Goal: Information Seeking & Learning: Learn about a topic

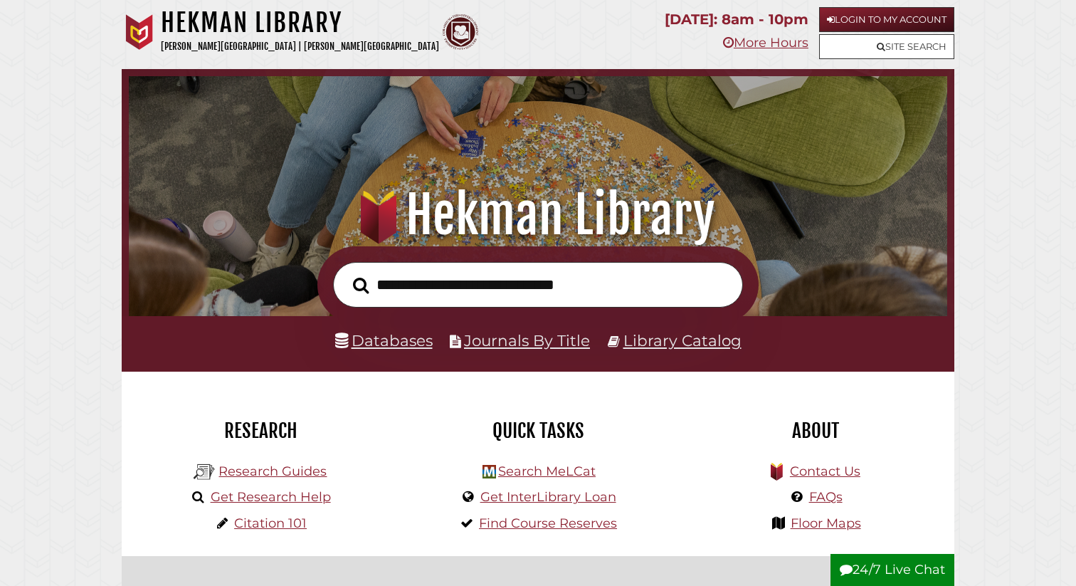
scroll to position [270, 811]
click at [381, 342] on link "Databases" at bounding box center [384, 340] width 98 height 19
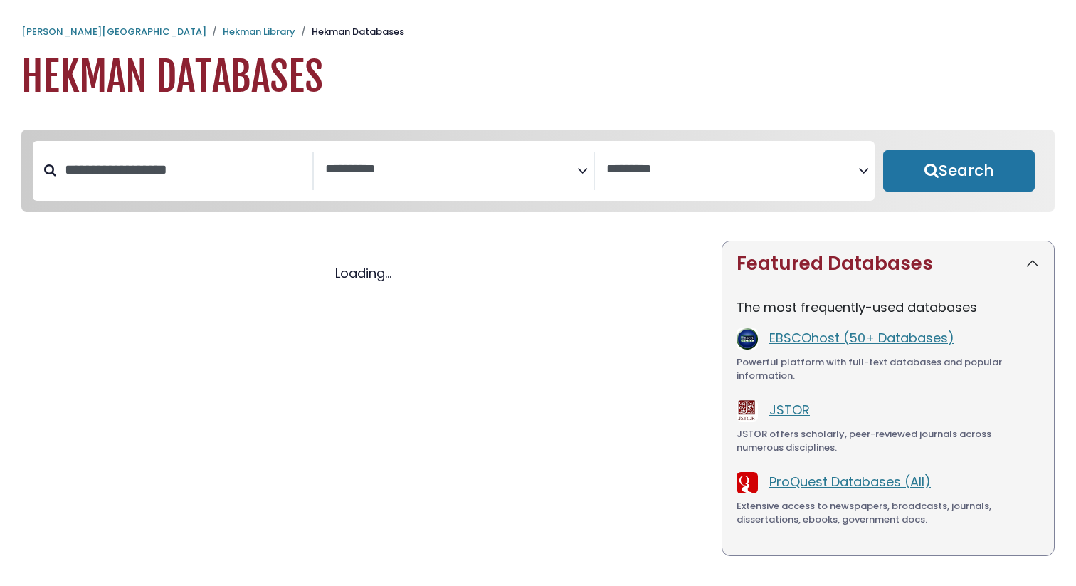
select select "Database Subject Filter"
select select "Database Vendors Filter"
select select "Database Subject Filter"
select select "Database Vendors Filter"
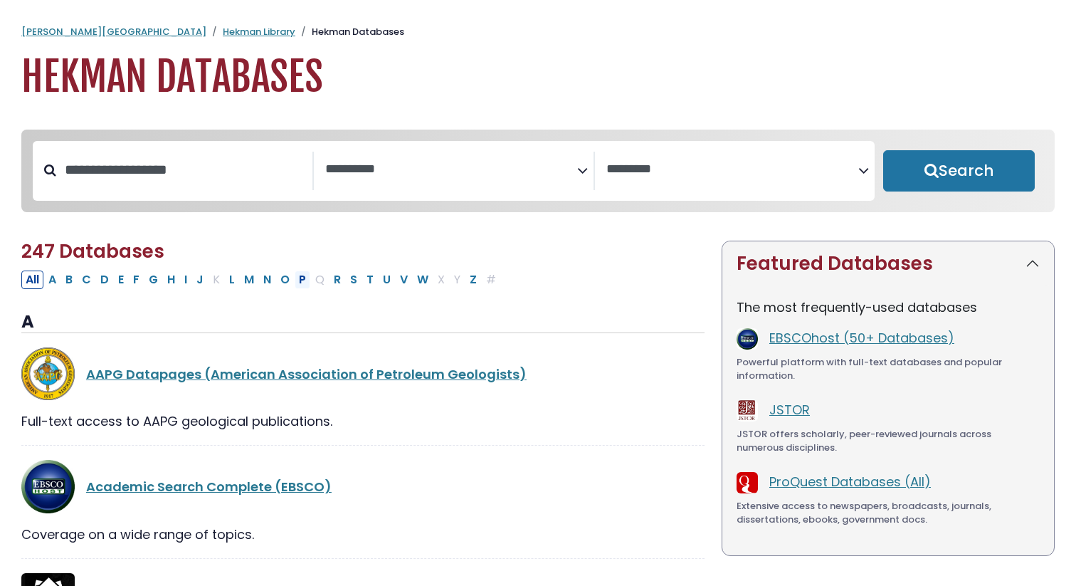
click at [302, 283] on button "P" at bounding box center [303, 279] width 16 height 19
select select "Database Subject Filter"
select select "Database Vendors Filter"
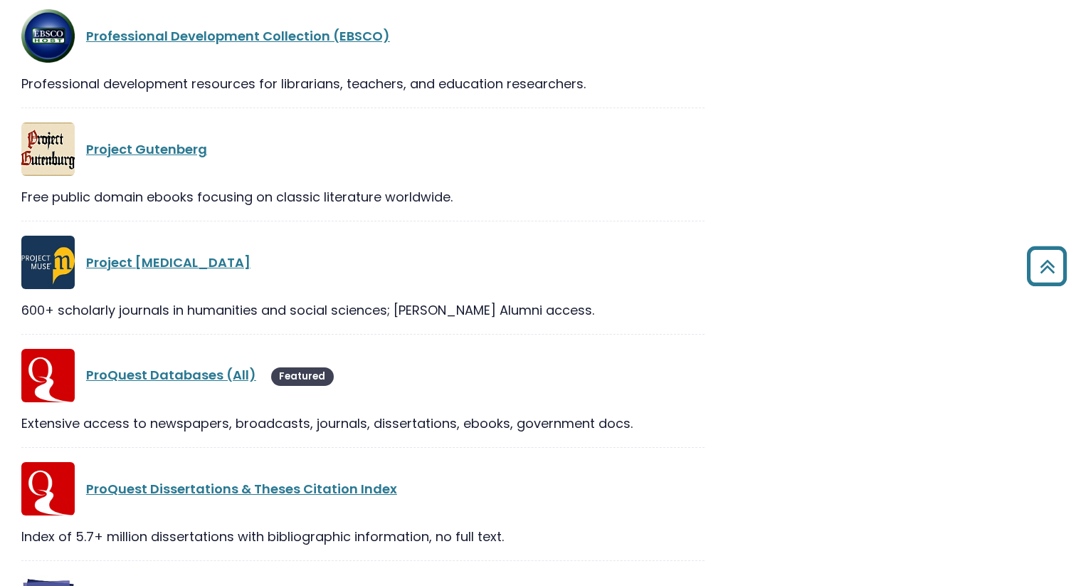
scroll to position [1500, 0]
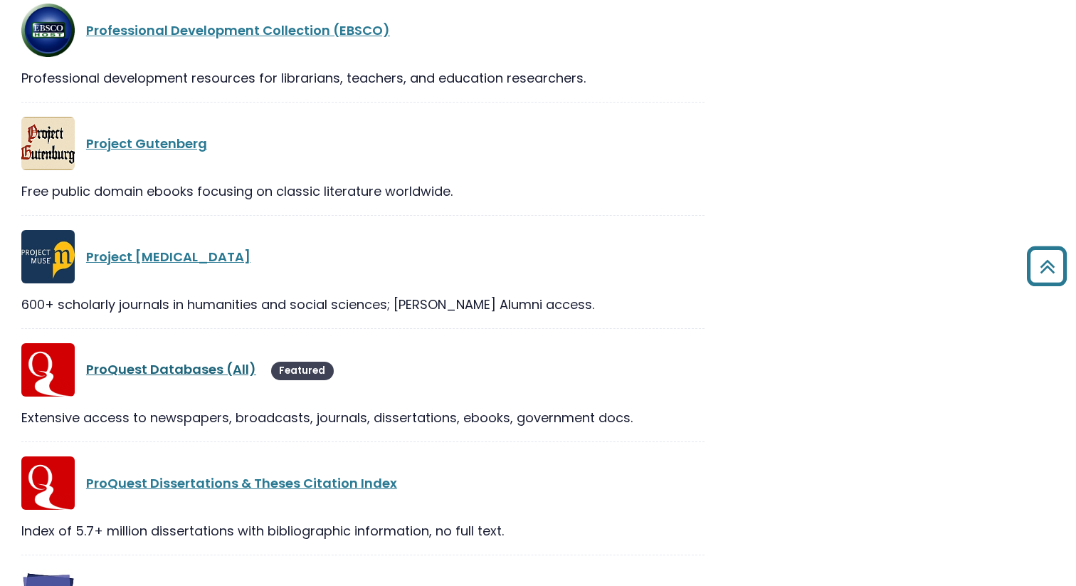
click at [204, 369] on link "ProQuest Databases (All)" at bounding box center [171, 369] width 170 height 18
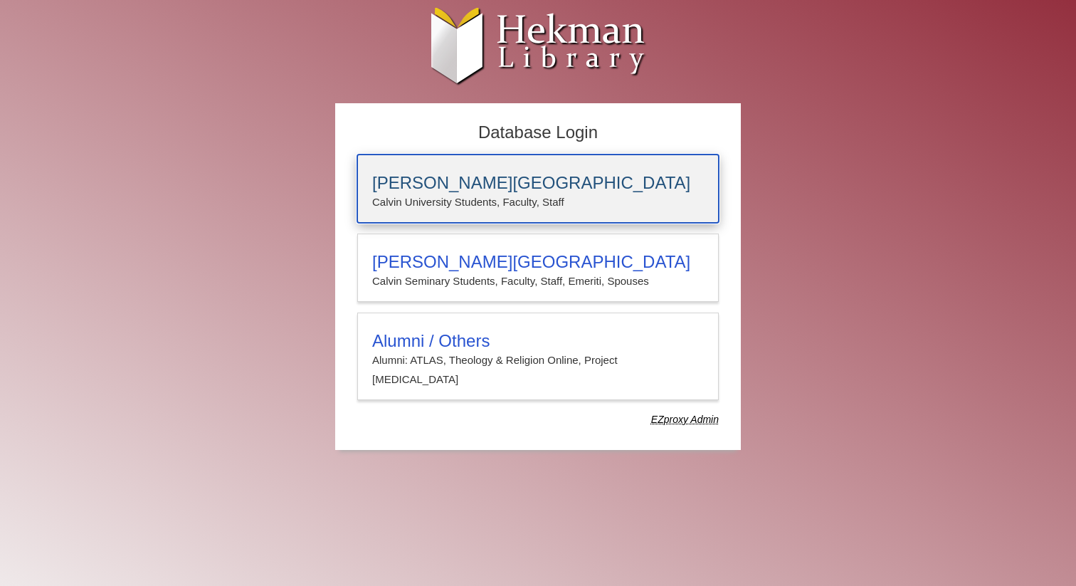
click at [560, 186] on h3 "Calvin University" at bounding box center [538, 183] width 332 height 20
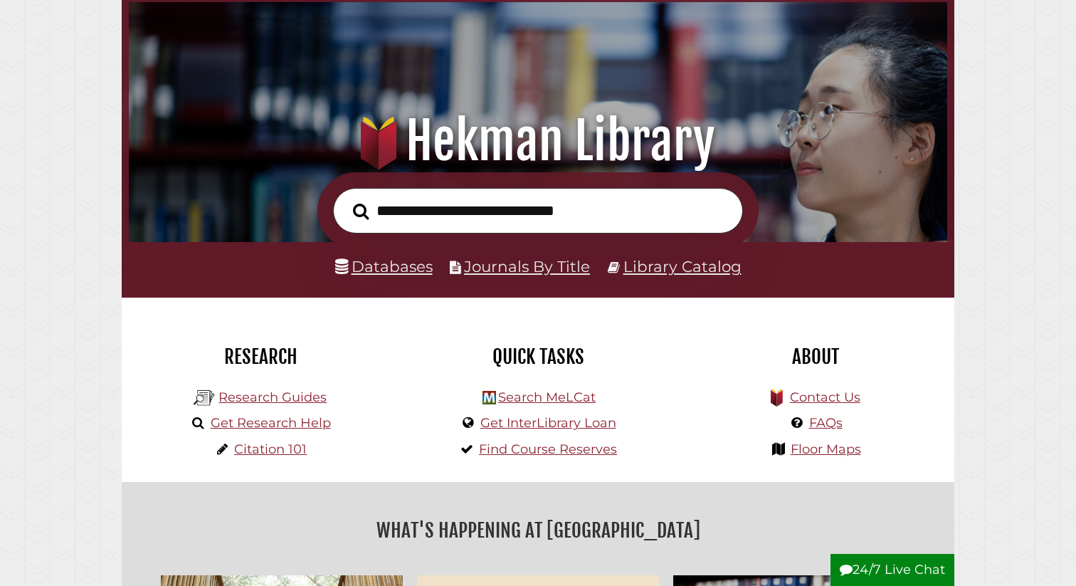
scroll to position [86, 0]
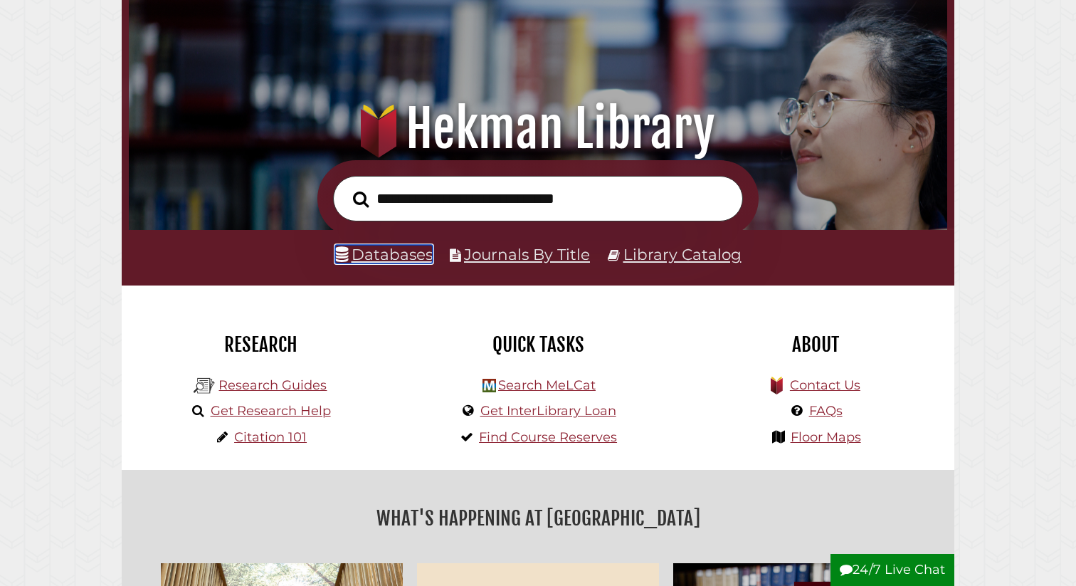
click at [401, 254] on link "Databases" at bounding box center [384, 254] width 98 height 19
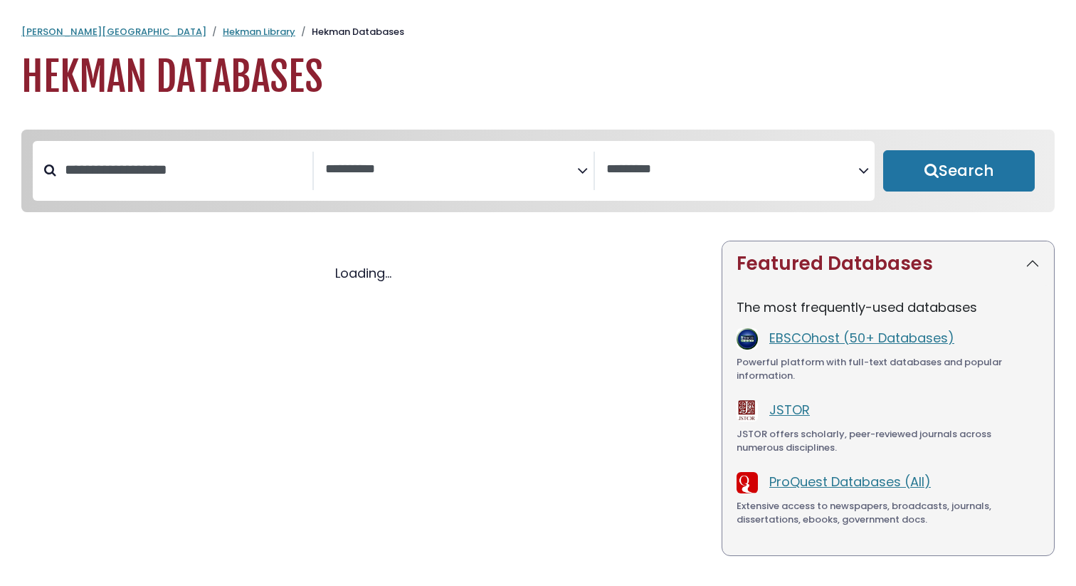
select select "Database Subject Filter"
select select "Database Vendors Filter"
select select "Database Subject Filter"
select select "Database Vendors Filter"
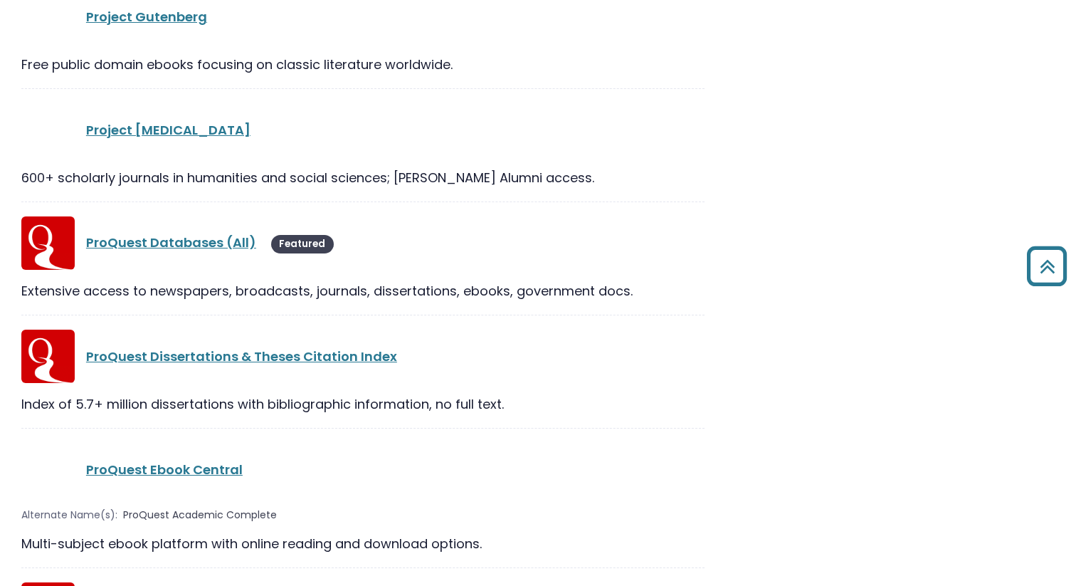
scroll to position [23589, 0]
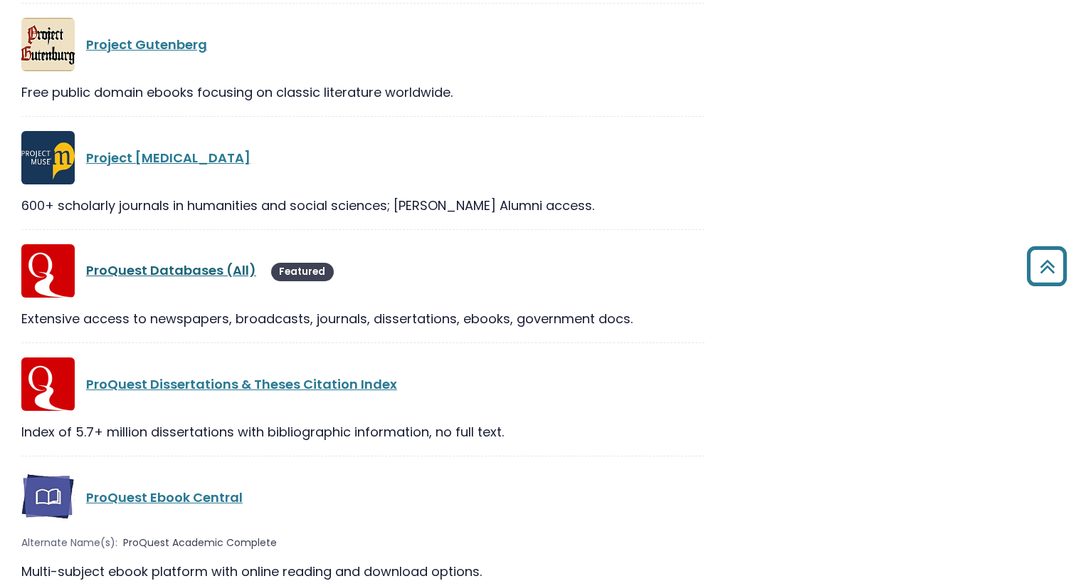
click at [189, 261] on link "ProQuest Databases (All)" at bounding box center [171, 270] width 170 height 18
